Goal: Navigation & Orientation: Find specific page/section

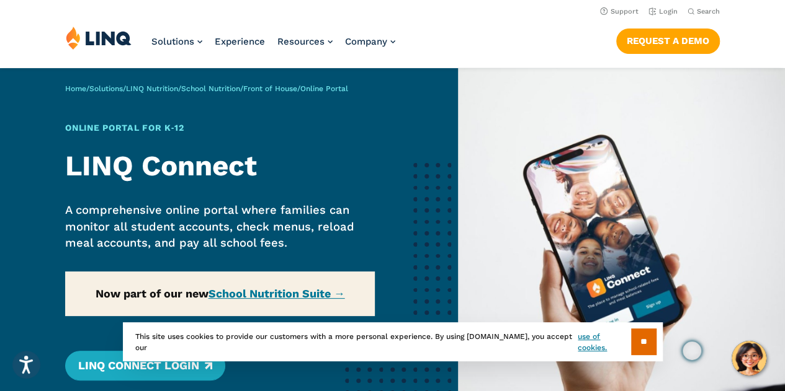
scroll to position [186, 0]
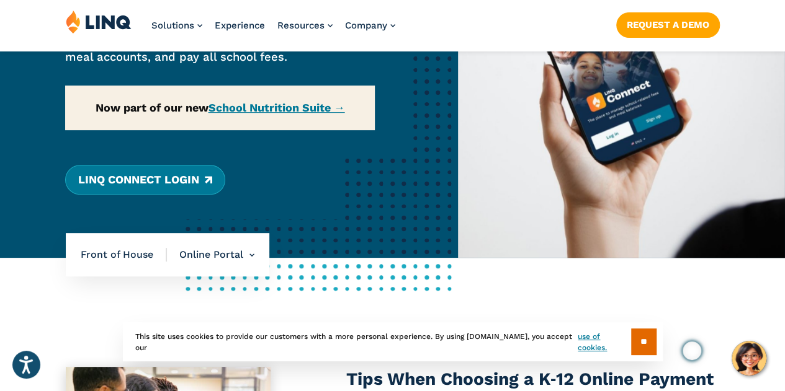
click at [116, 187] on link "LINQ Connect Login" at bounding box center [144, 180] width 159 height 30
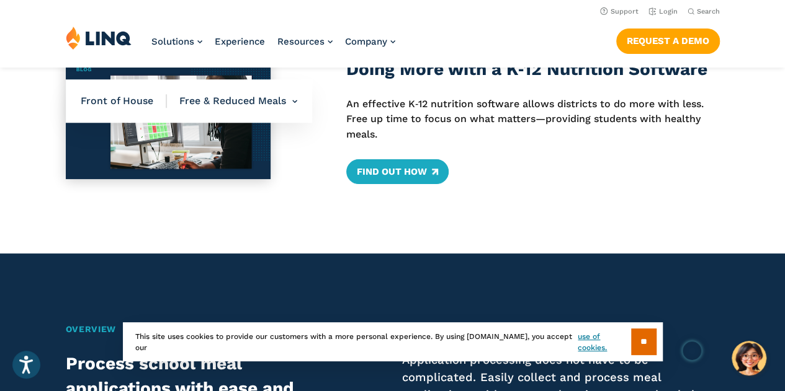
scroll to position [248, 0]
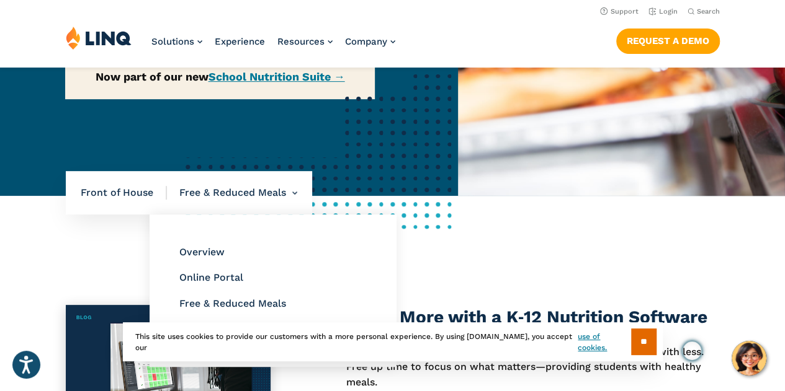
click at [226, 185] on li "Free & Reduced Meals Overview Online Portal Free & Reduced Meals Point of Servi…" at bounding box center [232, 192] width 130 height 43
click at [208, 243] on ul "Overview Online Portal Free & Reduced Meals Point of Service (POS)" at bounding box center [273, 291] width 247 height 153
click at [208, 249] on link "Overview" at bounding box center [201, 252] width 45 height 12
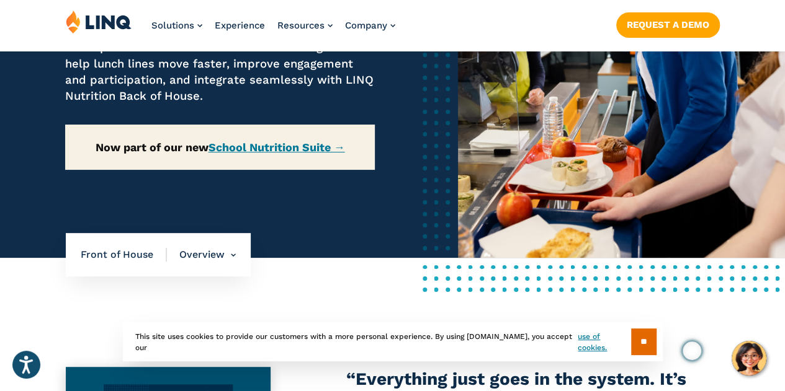
scroll to position [310, 0]
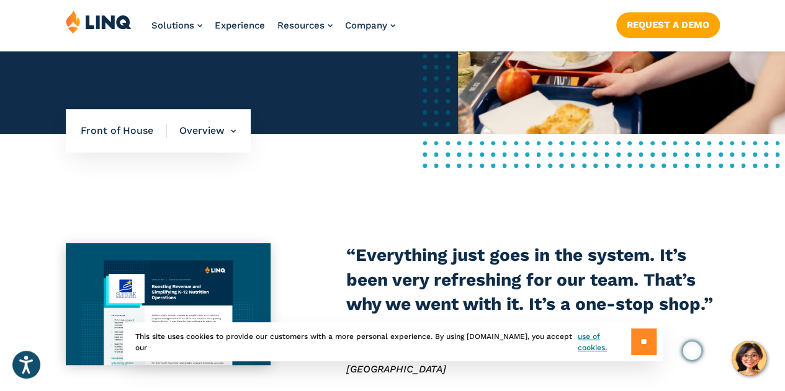
click at [635, 335] on input "**" at bounding box center [643, 342] width 25 height 27
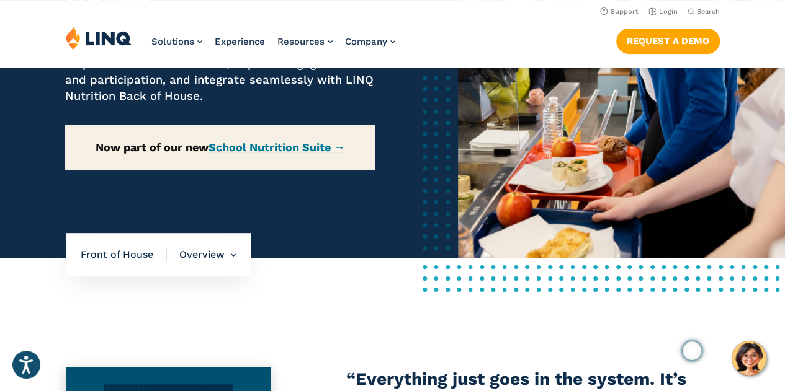
scroll to position [0, 0]
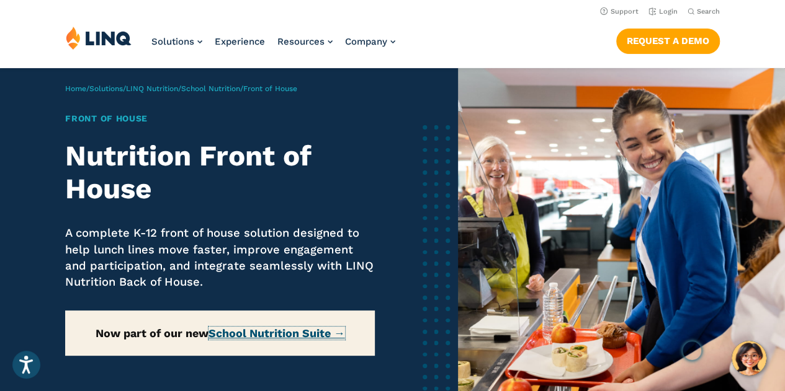
click at [274, 327] on link "School Nutrition Suite →" at bounding box center [276, 333] width 136 height 13
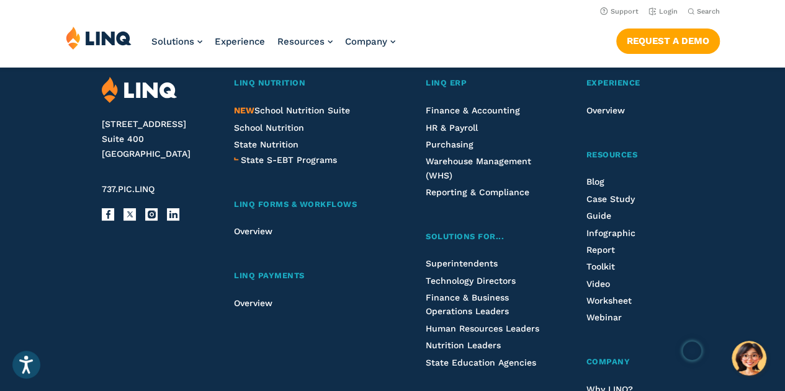
scroll to position [1355, 0]
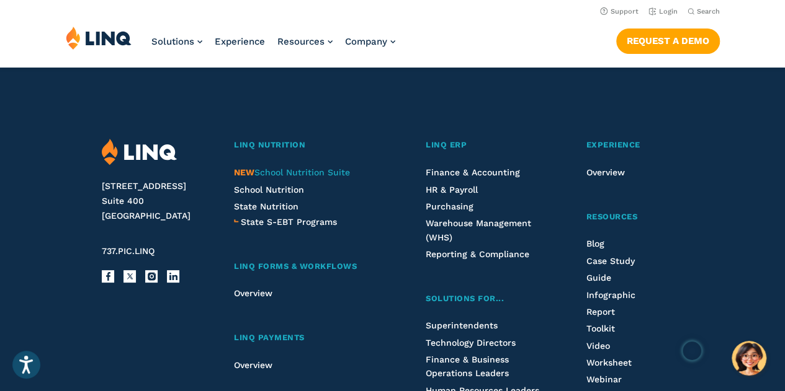
click at [314, 174] on span "NEW School Nutrition Suite" at bounding box center [292, 172] width 116 height 10
